Goal: Task Accomplishment & Management: Complete application form

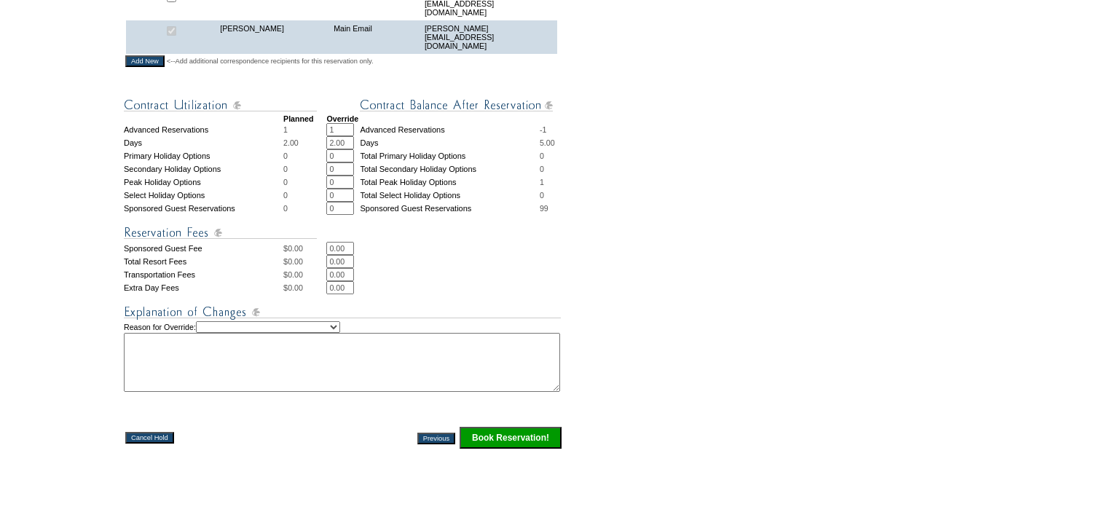
scroll to position [537, 0]
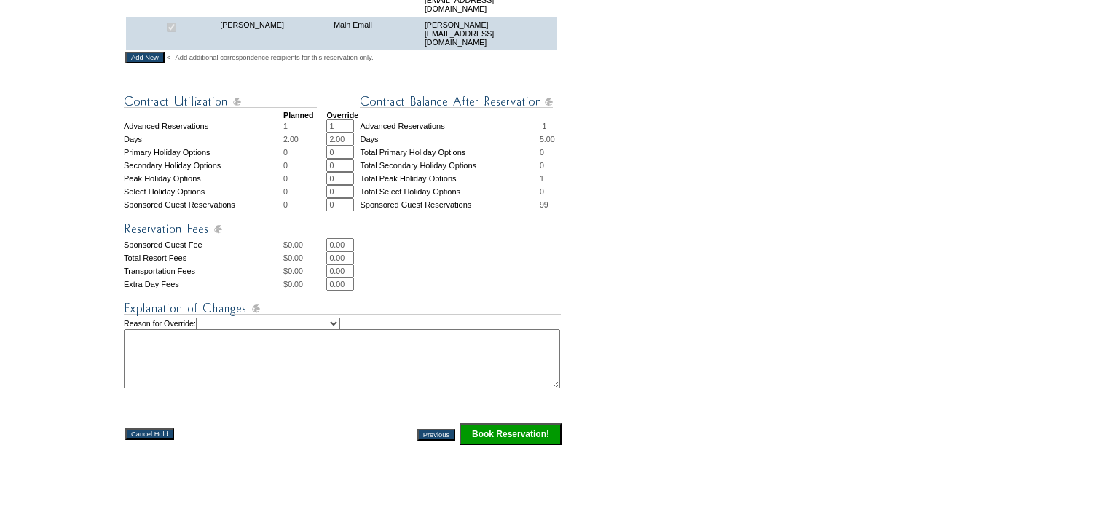
click at [341, 133] on input "1" at bounding box center [340, 125] width 28 height 13
type input "0"
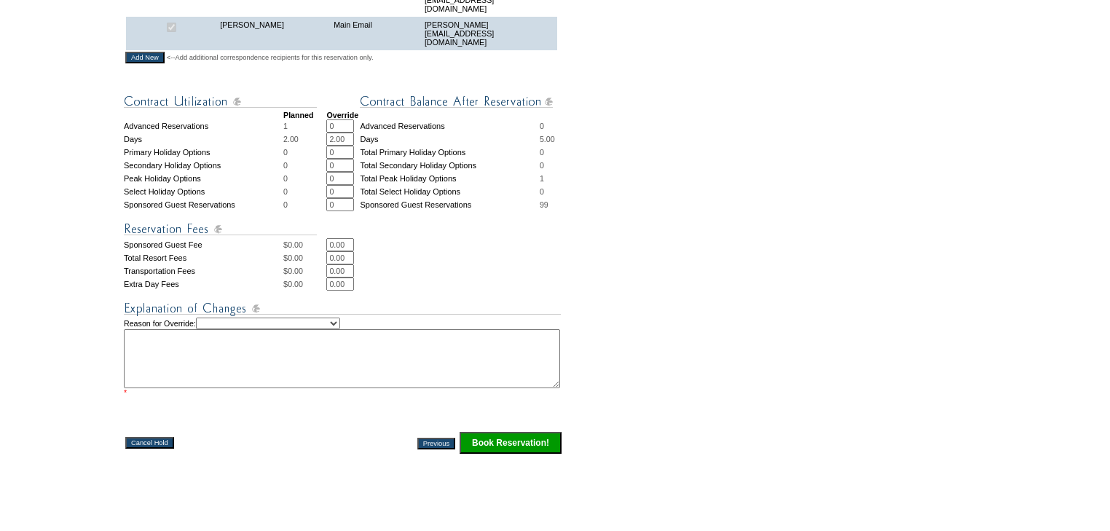
click at [340, 183] on input "0" at bounding box center [340, 178] width 28 height 13
type input "1"
click at [340, 329] on select "Creating Continuous Stay Days Rebooked After Cancellation Editing Occupant Expe…" at bounding box center [268, 323] width 144 height 12
select select "1043"
click at [210, 324] on select "Creating Continuous Stay Days Rebooked After Cancellation Editing Occupant Expe…" at bounding box center [268, 323] width 144 height 12
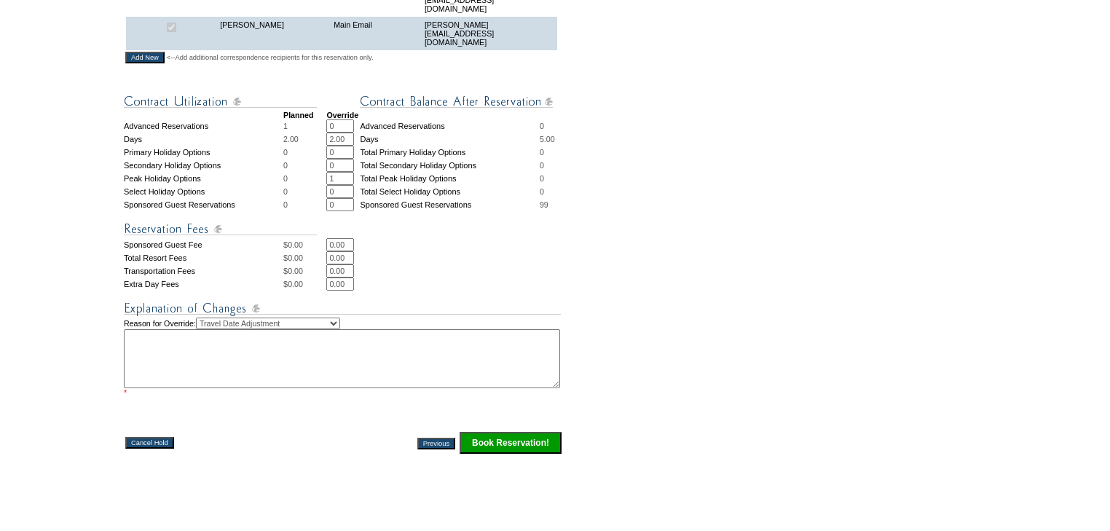
click at [323, 347] on textarea at bounding box center [342, 358] width 436 height 59
type textarea "kns"
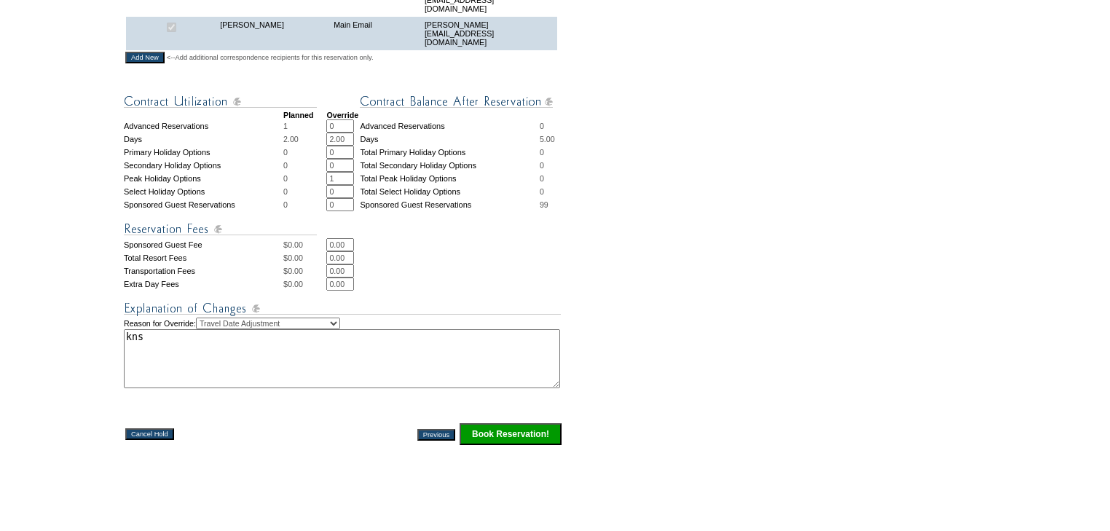
click at [486, 439] on input "Book Reservation!" at bounding box center [510, 434] width 102 height 22
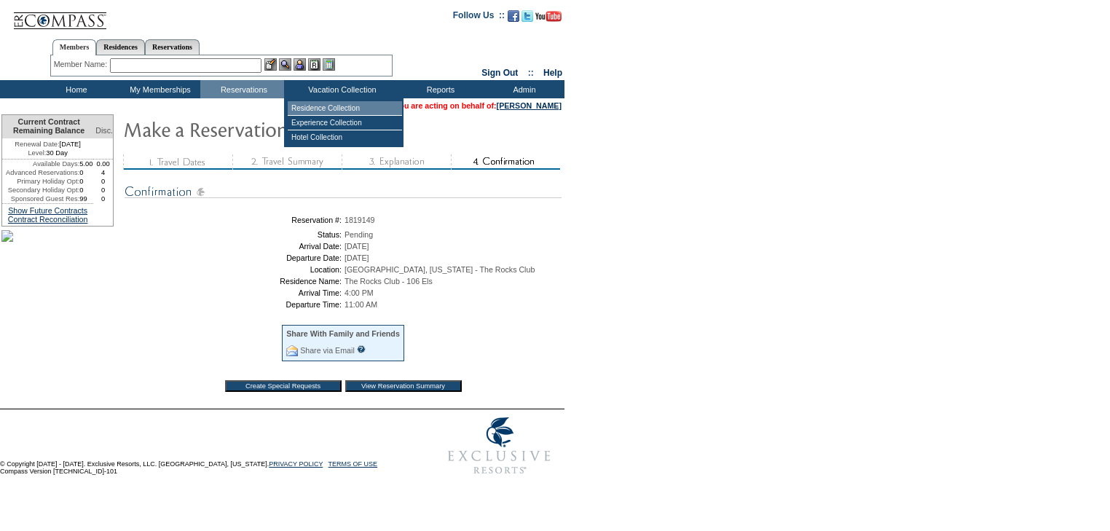
click at [338, 108] on td "Residence Collection" at bounding box center [345, 108] width 114 height 15
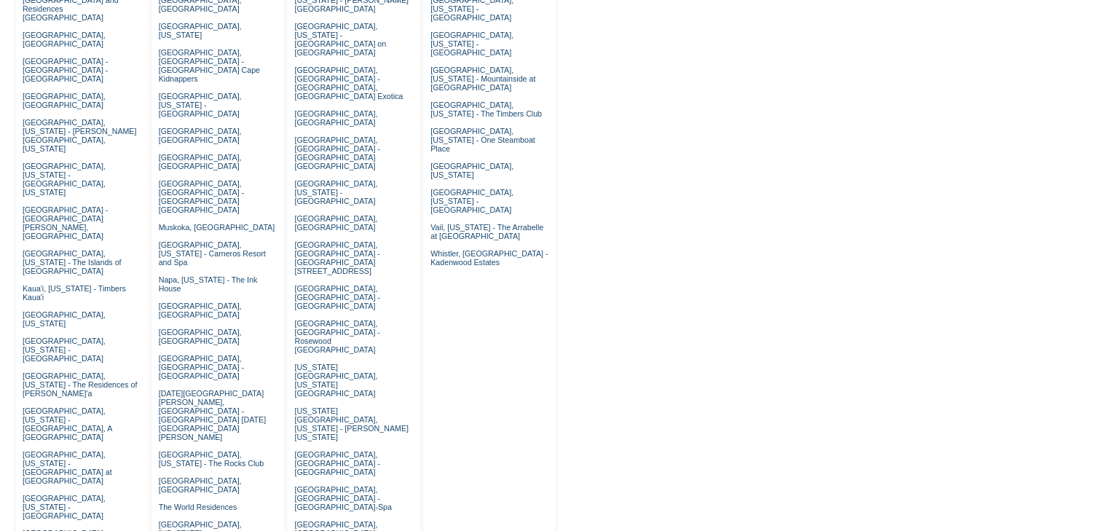
scroll to position [315, 0]
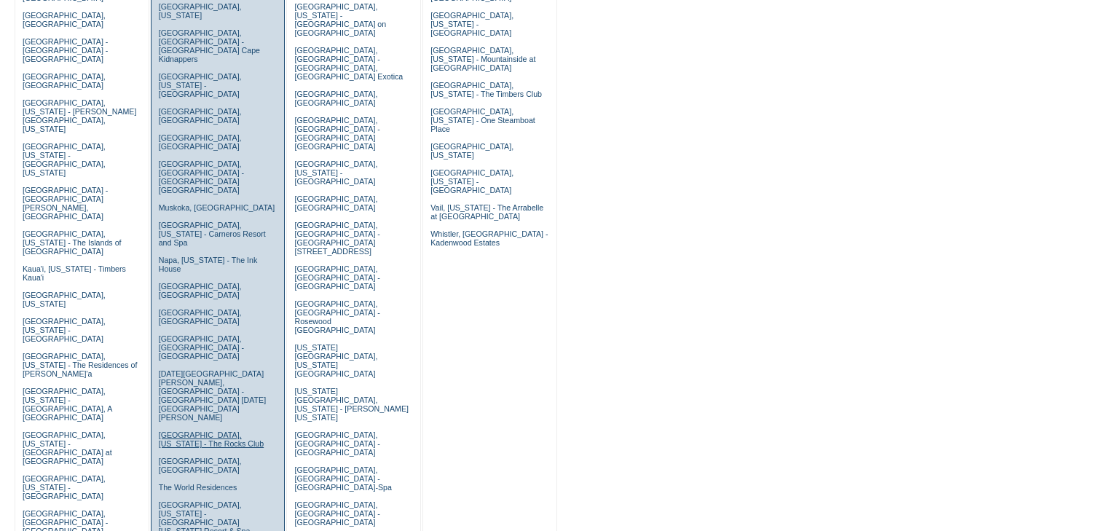
click at [180, 430] on link "[GEOGRAPHIC_DATA], [US_STATE] - The Rocks Club" at bounding box center [212, 438] width 106 height 17
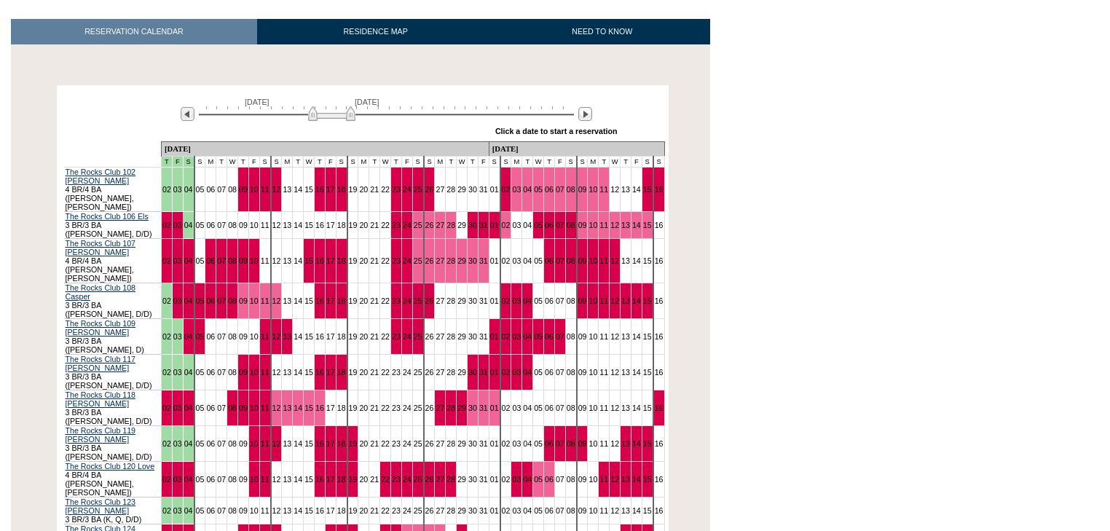
scroll to position [224, 0]
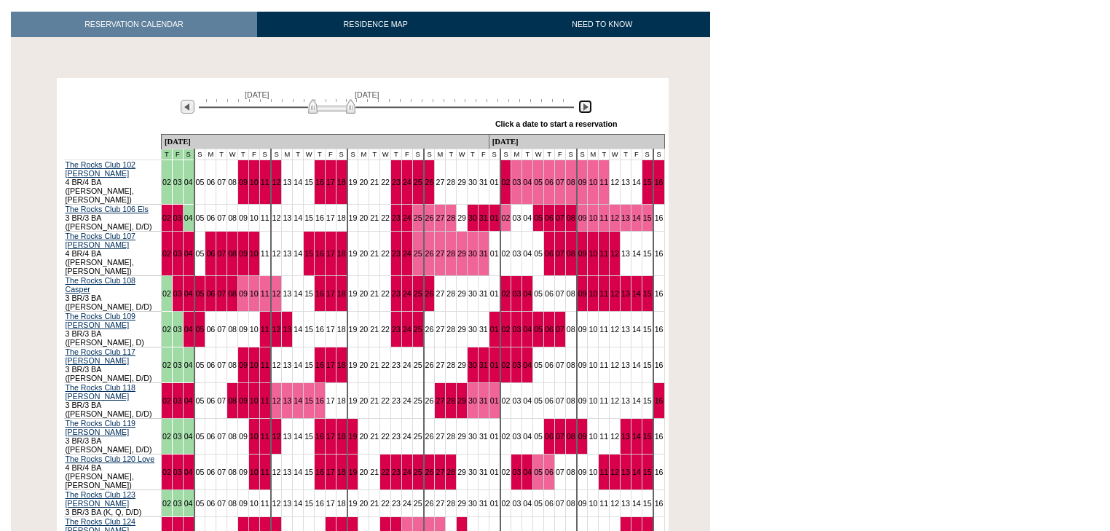
click at [585, 108] on img at bounding box center [585, 107] width 14 height 14
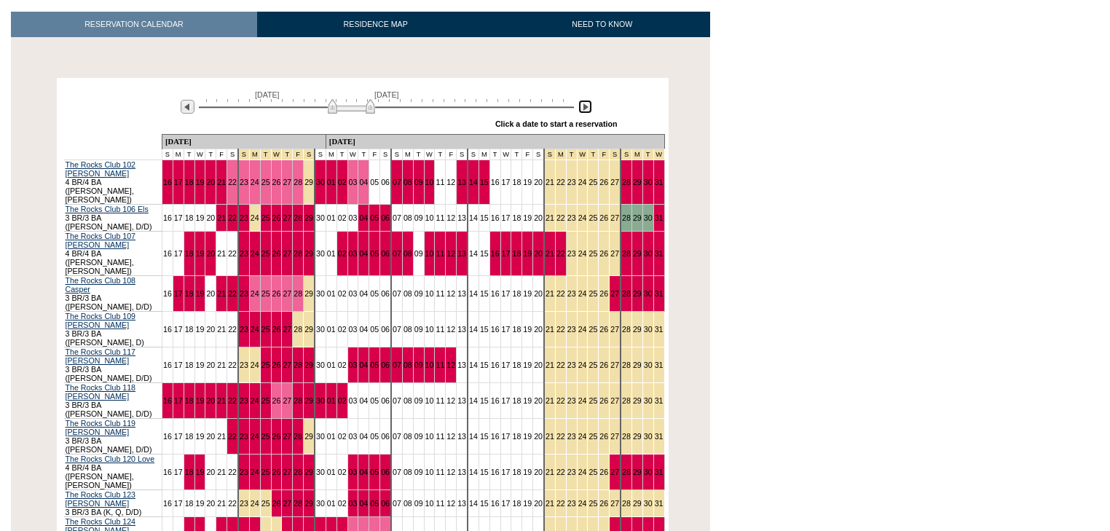
click at [362, 114] on img at bounding box center [351, 106] width 47 height 15
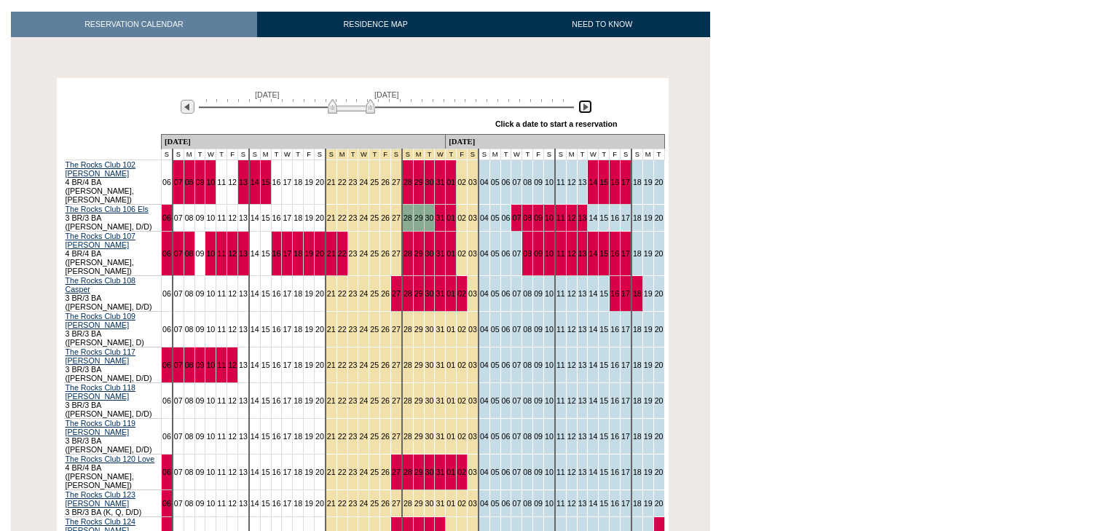
scroll to position [0, 0]
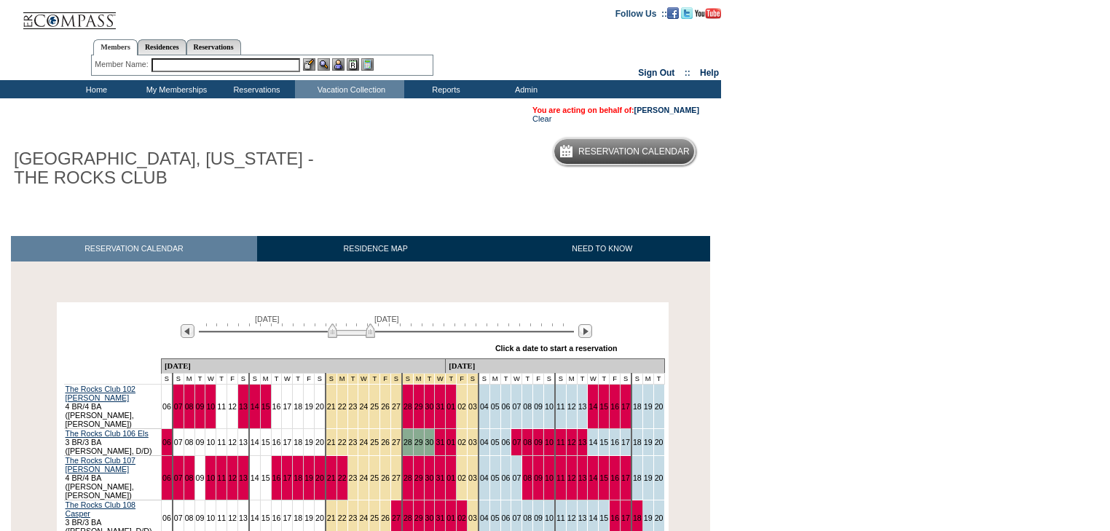
click at [93, 90] on td "Home" at bounding box center [95, 89] width 80 height 18
